Goal: Task Accomplishment & Management: Manage account settings

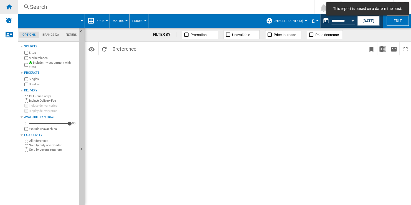
click at [11, 7] on ng-md-icon "Home" at bounding box center [9, 6] width 7 height 7
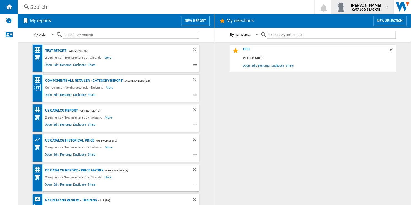
click at [386, 8] on md-icon "button" at bounding box center [386, 7] width 4 height 4
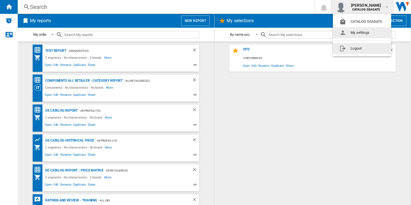
click at [370, 52] on button "Logout" at bounding box center [361, 48] width 58 height 11
